Goal: Navigation & Orientation: Find specific page/section

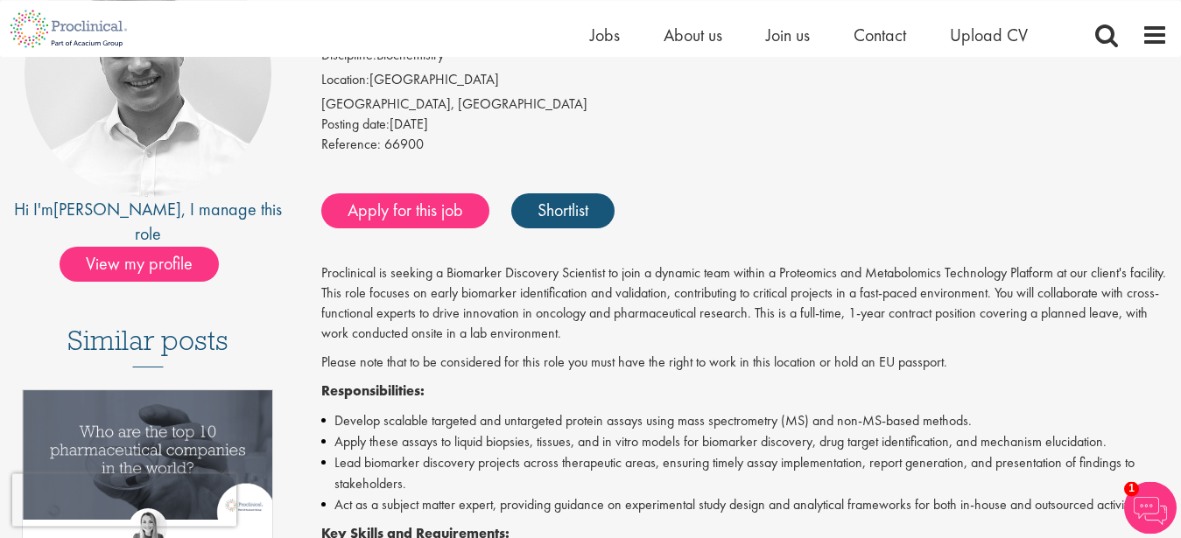
scroll to position [249, 0]
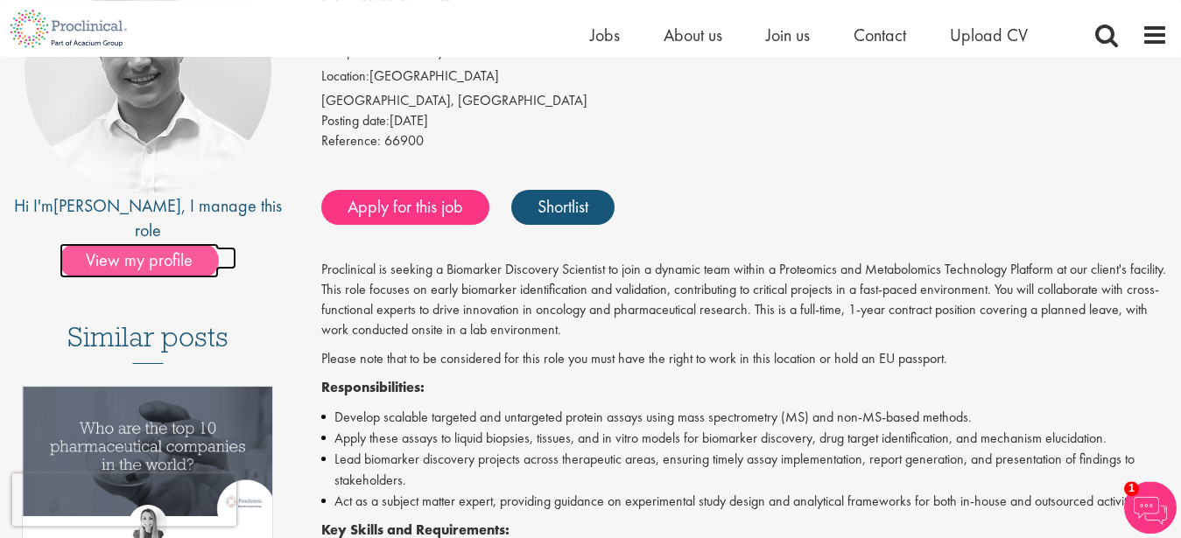
click at [146, 243] on span "View my profile" at bounding box center [139, 260] width 159 height 35
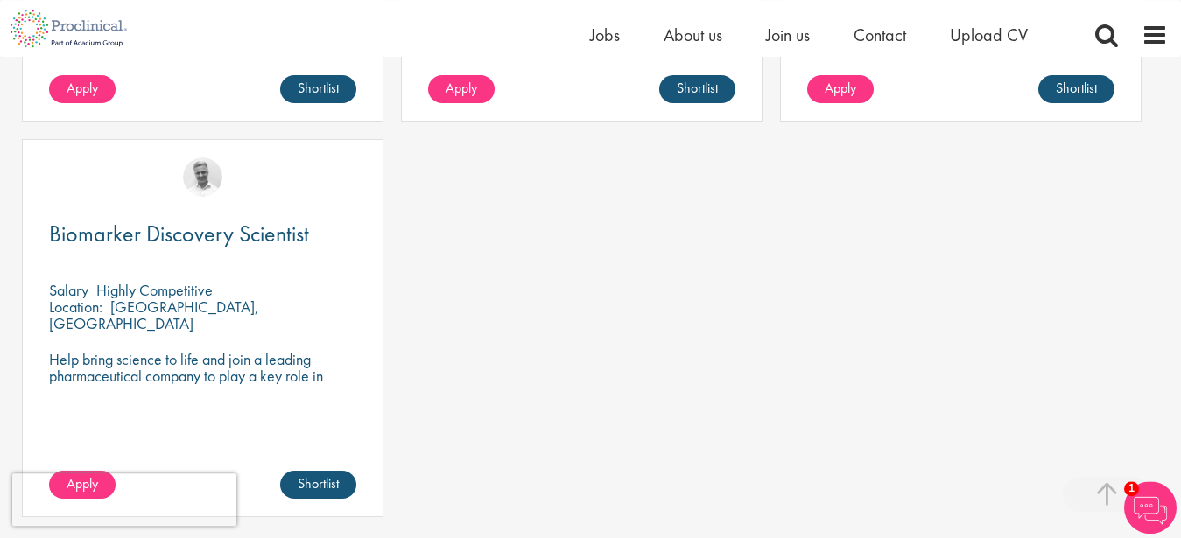
scroll to position [1127, 0]
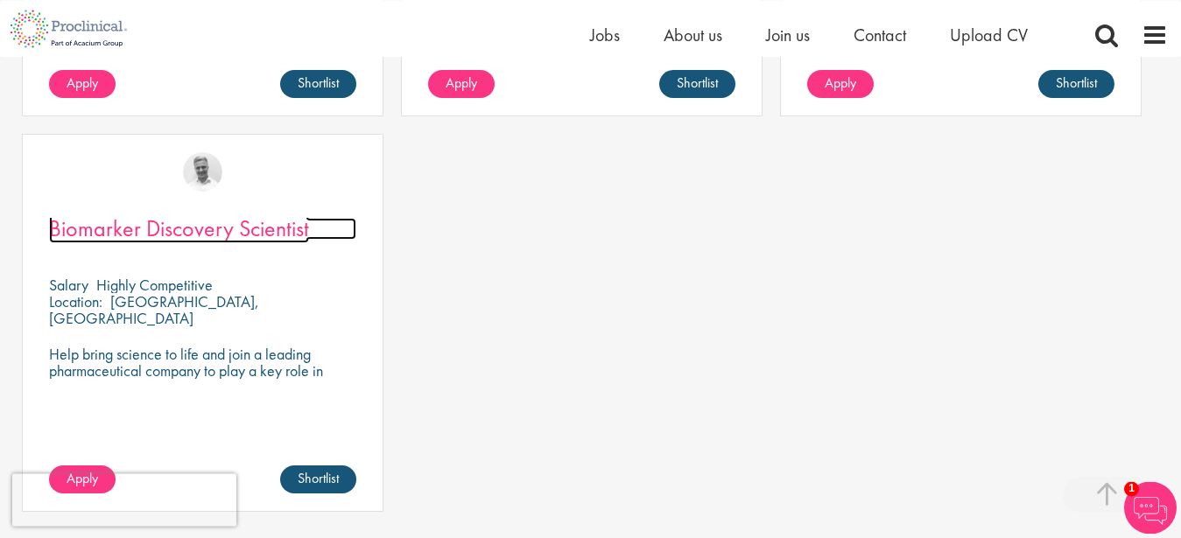
click at [182, 214] on span "Biomarker Discovery Scientist" at bounding box center [179, 229] width 260 height 30
